Goal: Navigation & Orientation: Find specific page/section

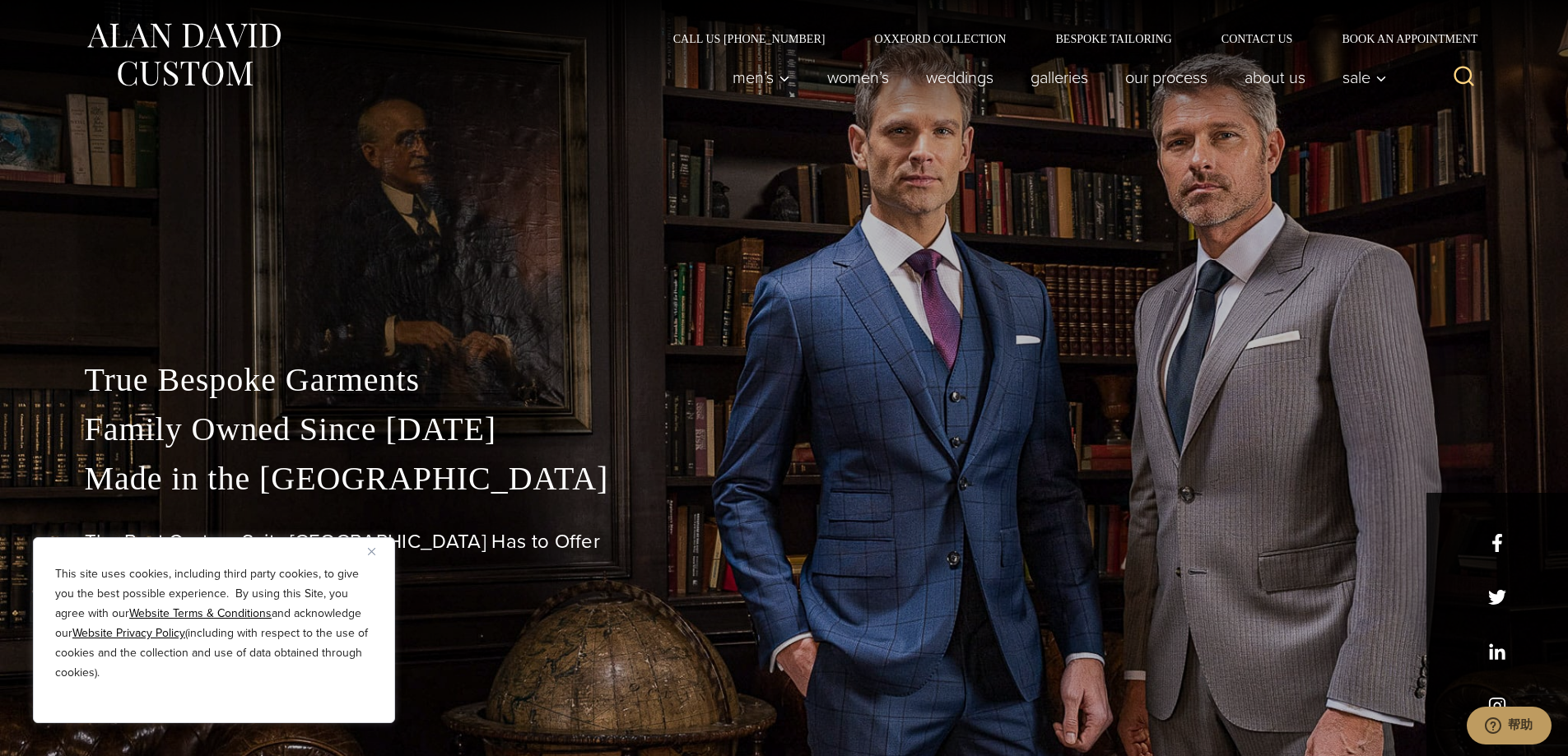
click at [170, 27] on img at bounding box center [183, 55] width 198 height 73
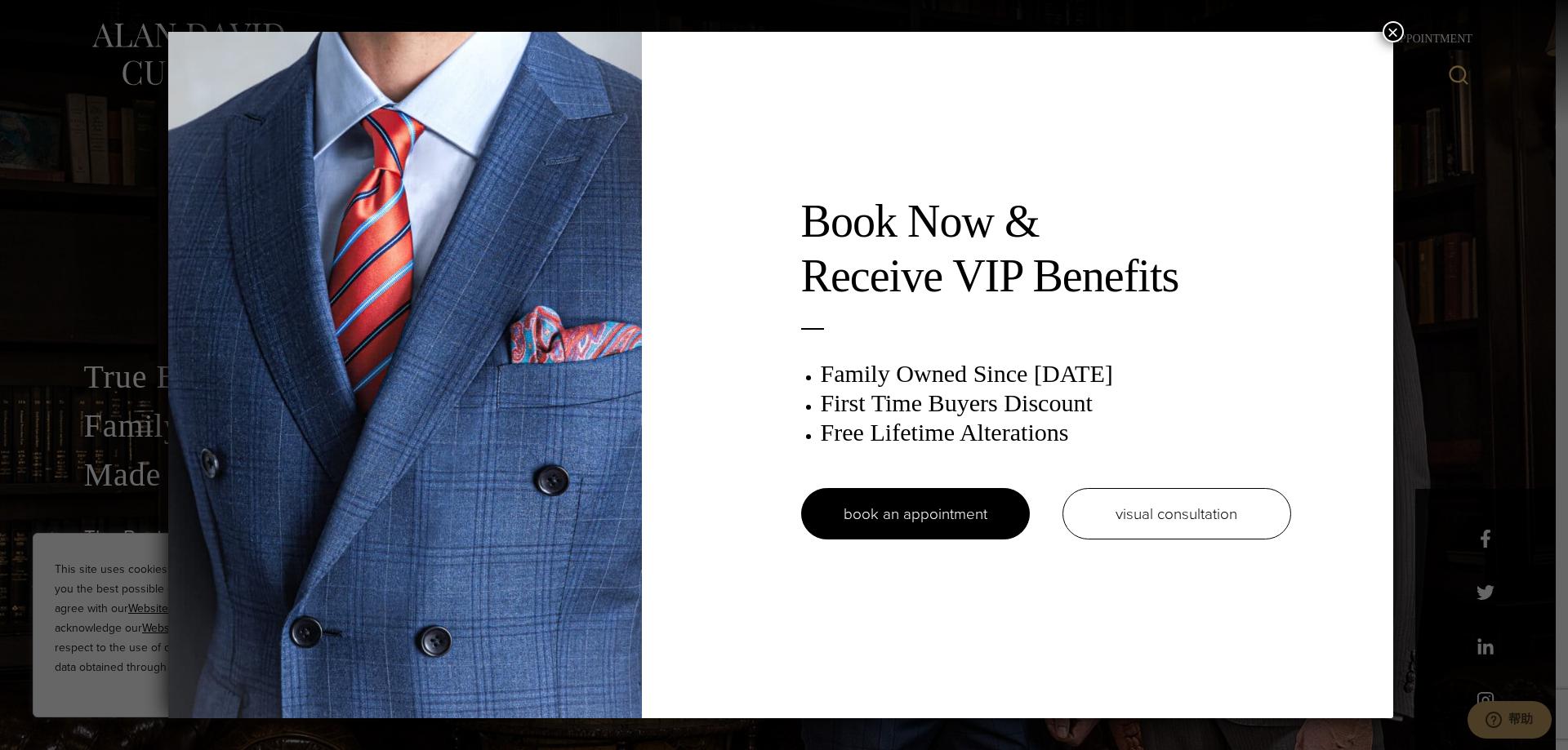
click at [1436, 34] on div "Book Now & Receive VIP Benefits Family Owned Since [DATE] First Time Buyers Dis…" at bounding box center [784, 375] width 1568 height 750
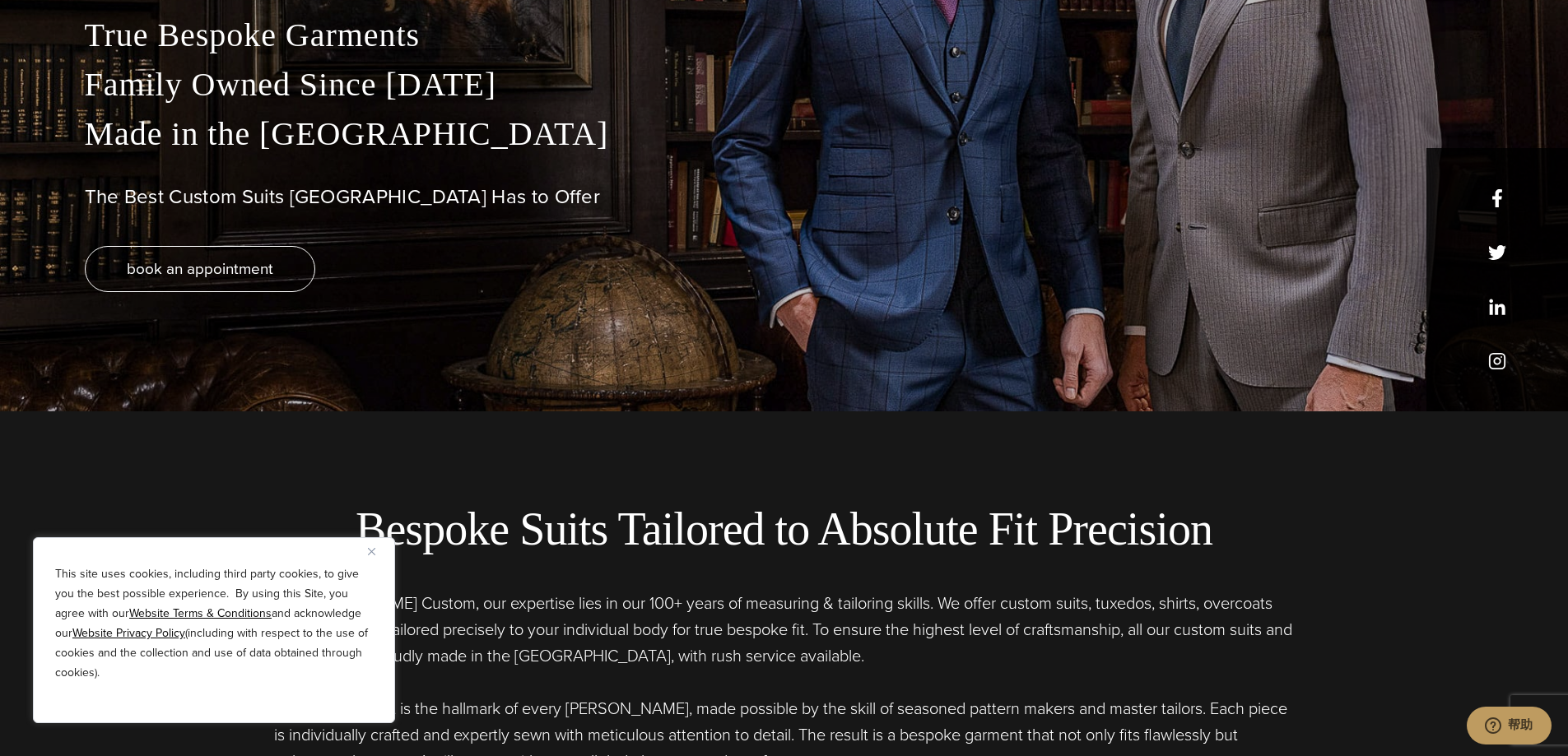
scroll to position [576, 0]
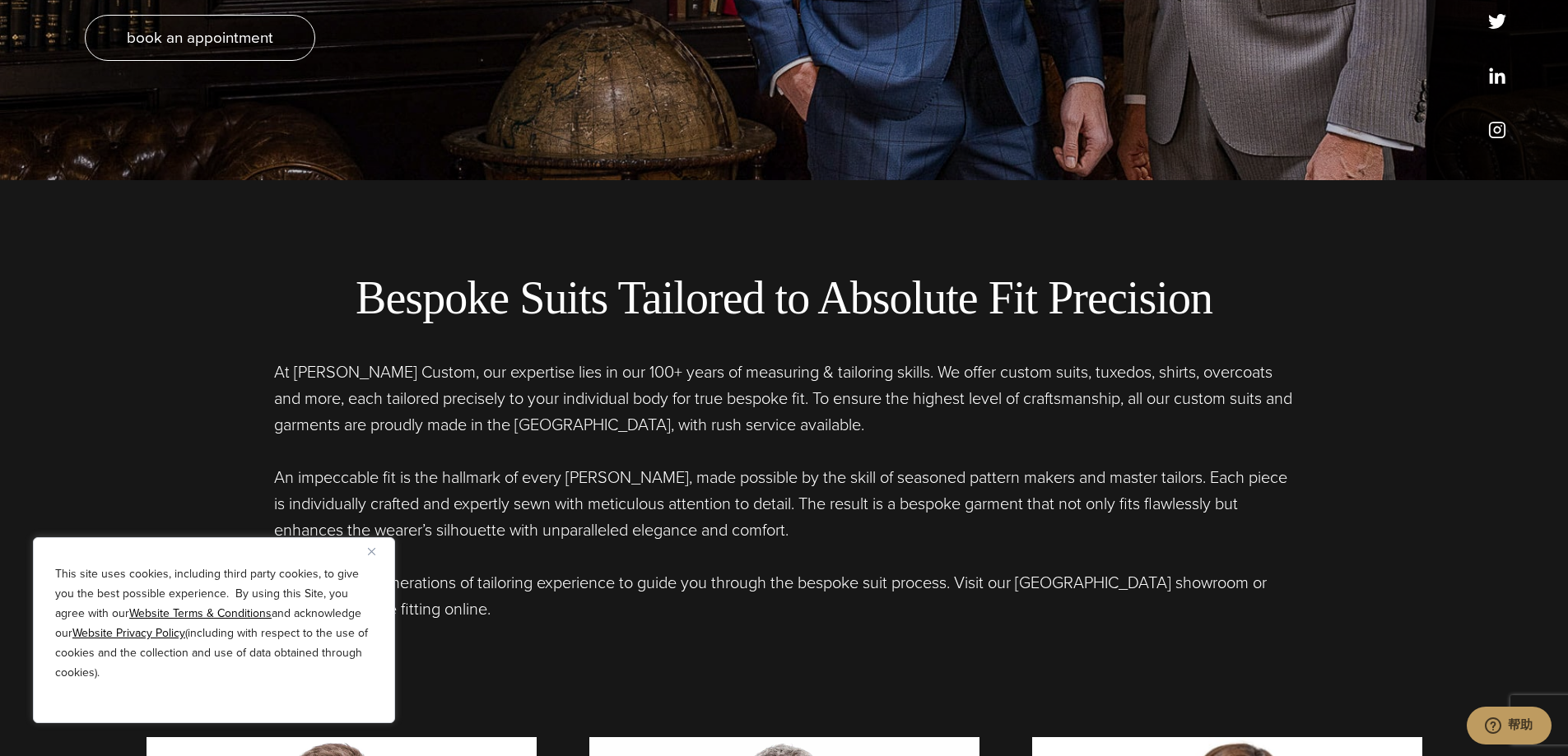
click at [371, 556] on button "Close" at bounding box center [378, 551] width 20 height 20
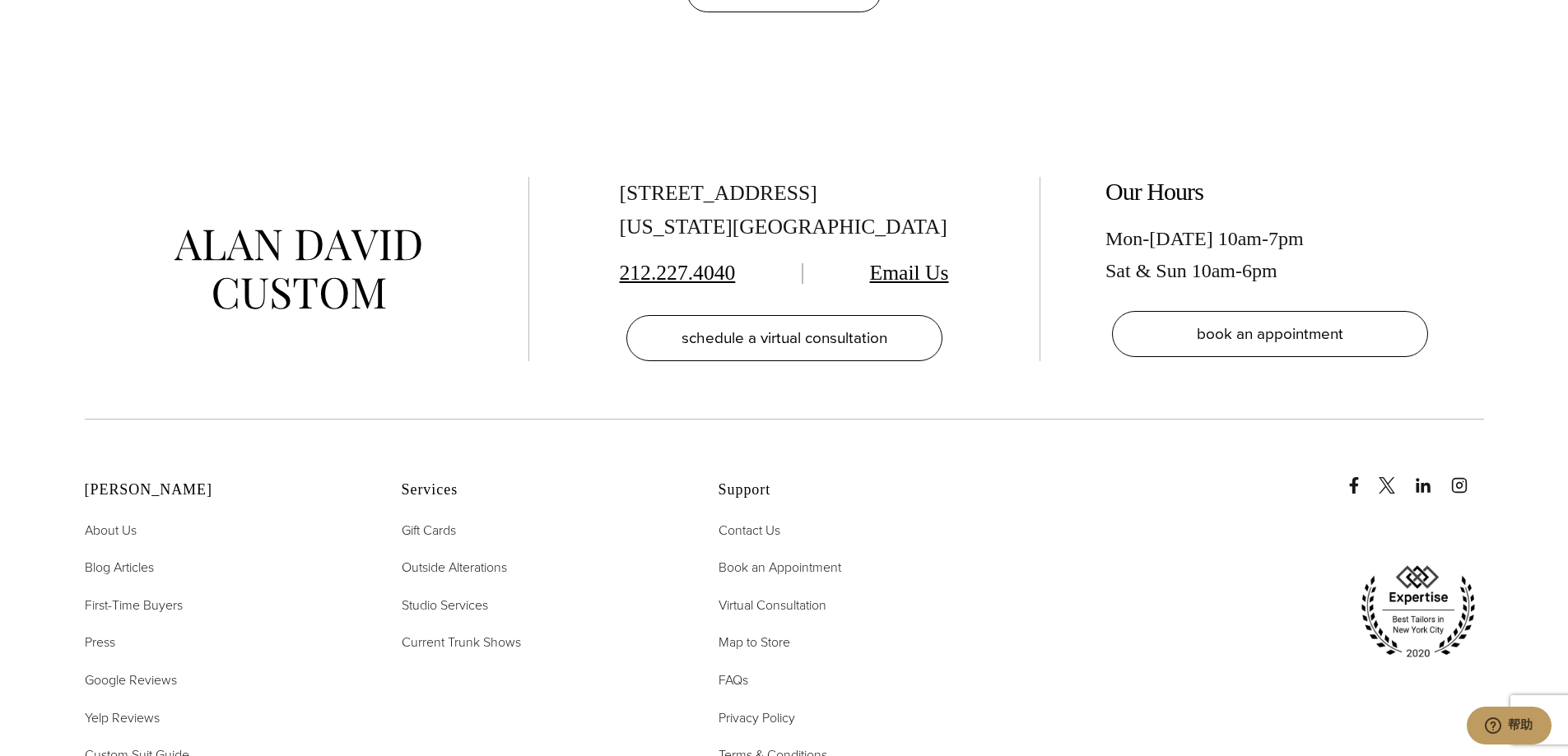
scroll to position [8477, 0]
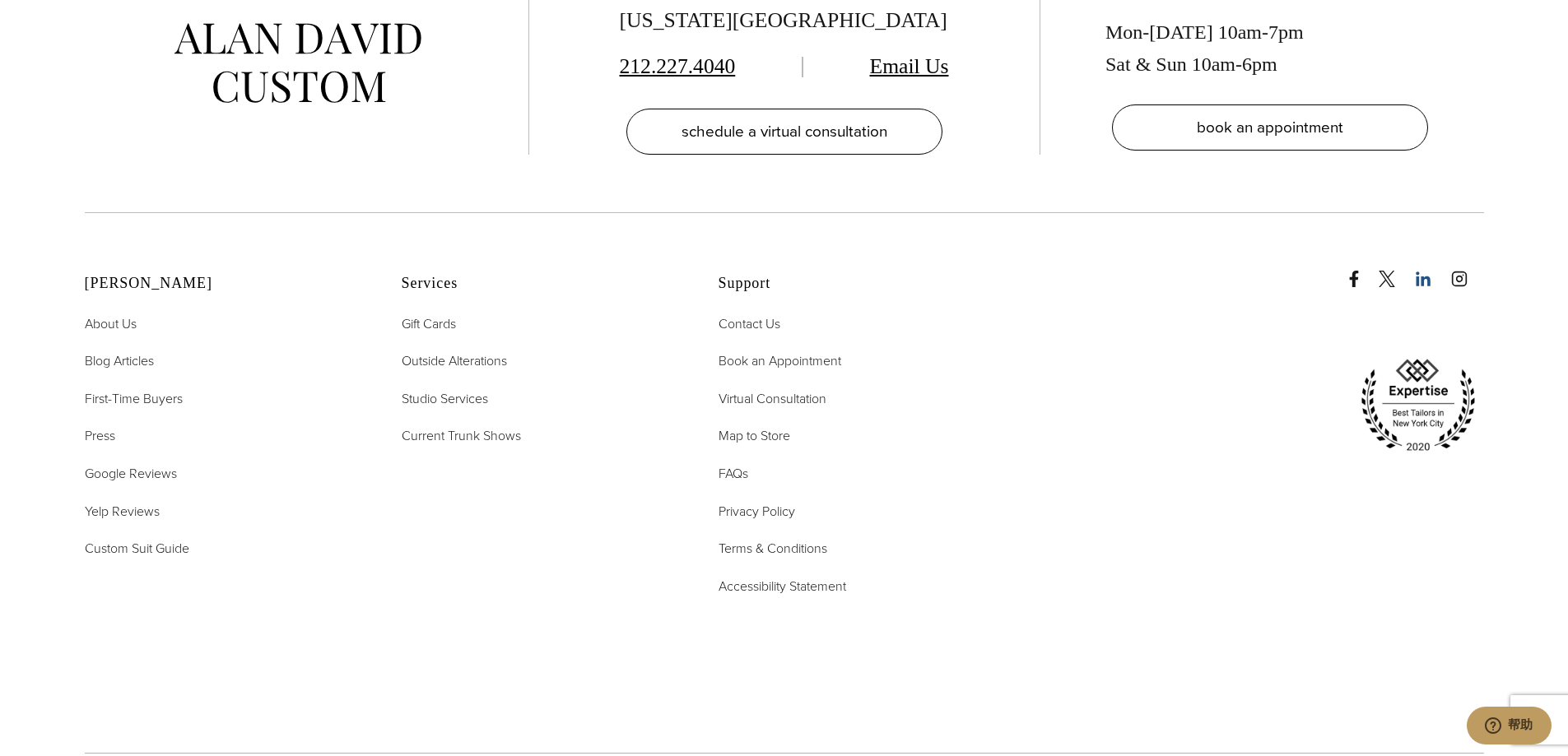
click at [1418, 271] on icon "linkedin" at bounding box center [1423, 279] width 16 height 16
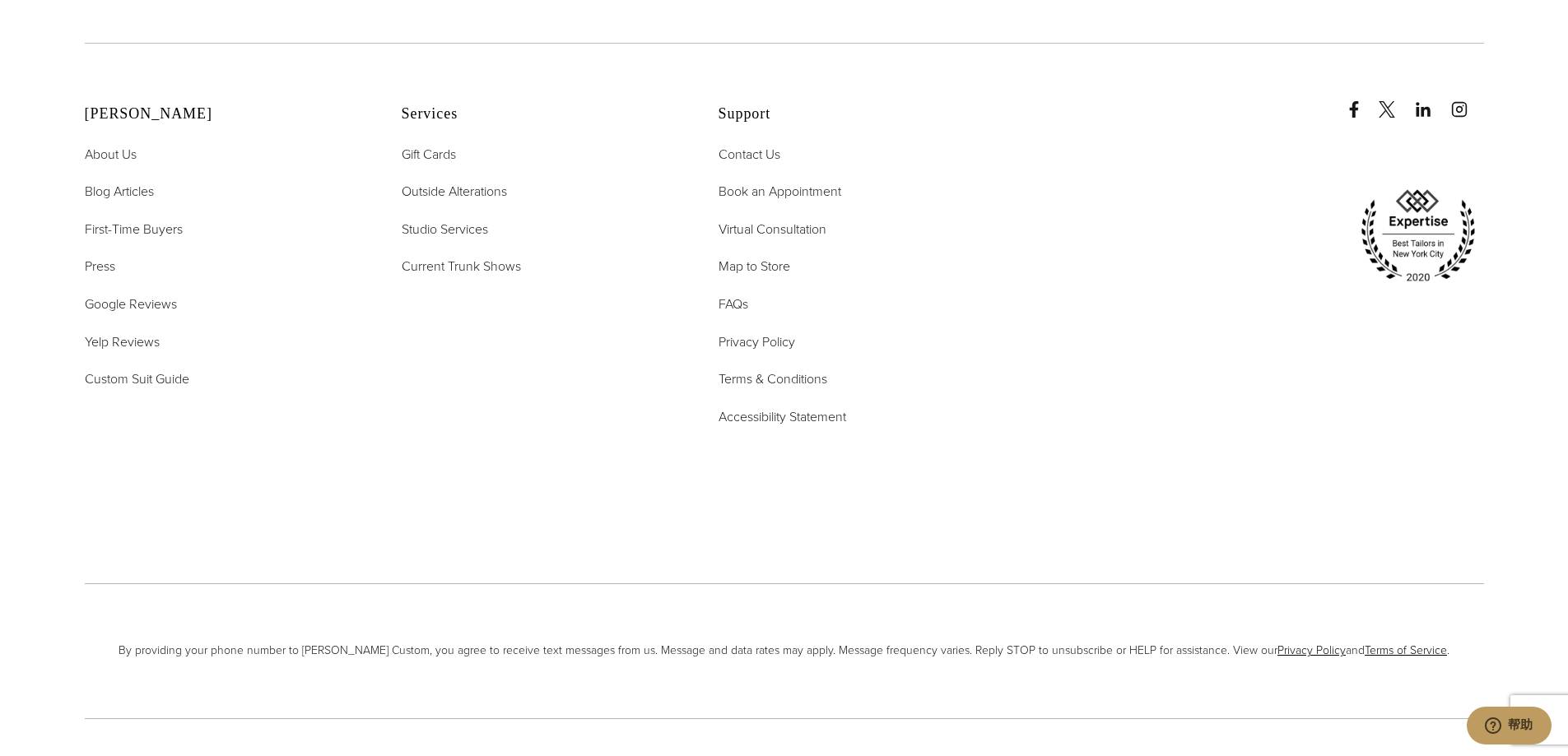
scroll to position [8686, 0]
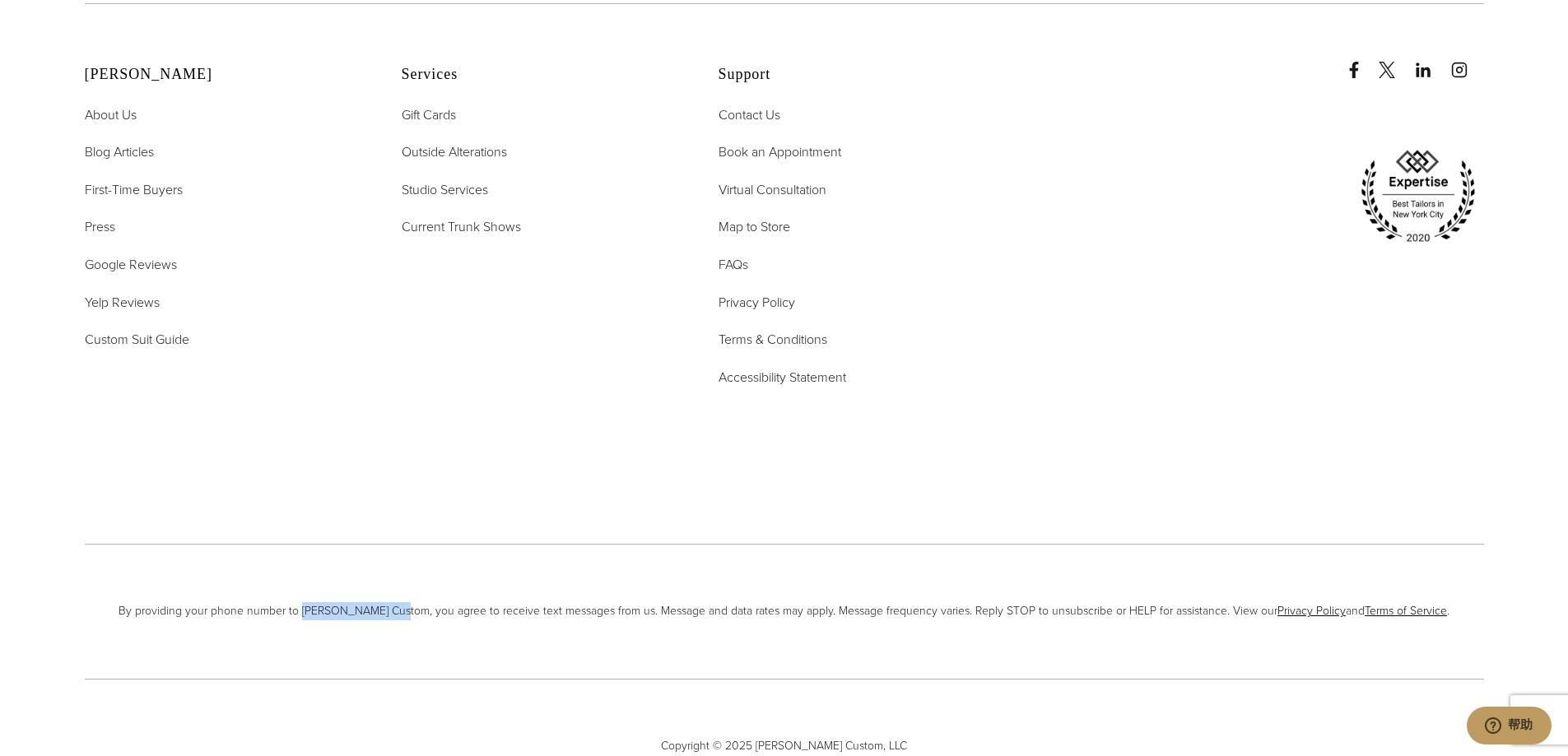
drag, startPoint x: 314, startPoint y: 538, endPoint x: 409, endPoint y: 537, distance: 95.0
click at [409, 602] on span "By providing your phone number to [PERSON_NAME] Custom, you agree to receive te…" at bounding box center [785, 611] width 1400 height 18
copy span "[PERSON_NAME] Custom"
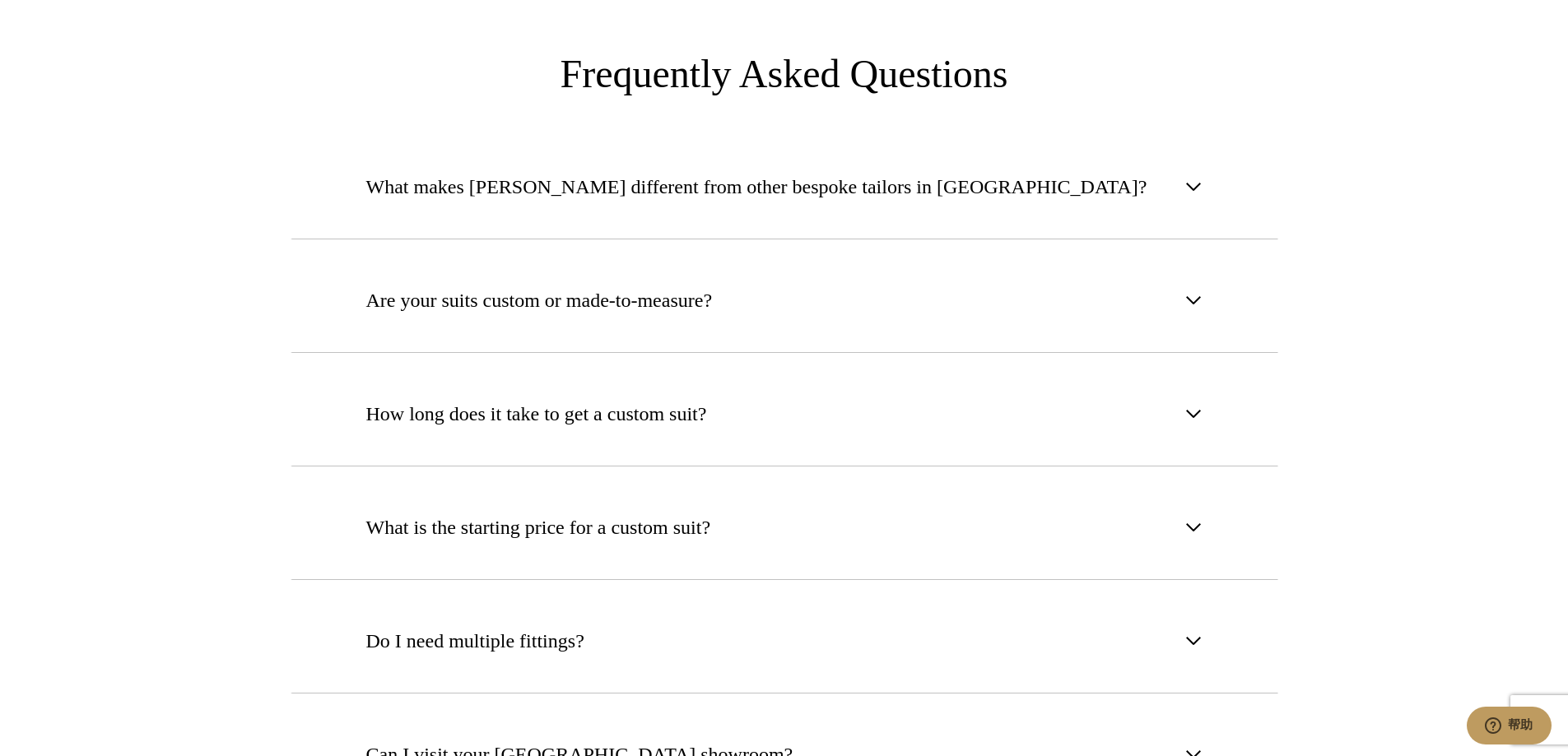
scroll to position [6217, 0]
